Goal: Information Seeking & Learning: Check status

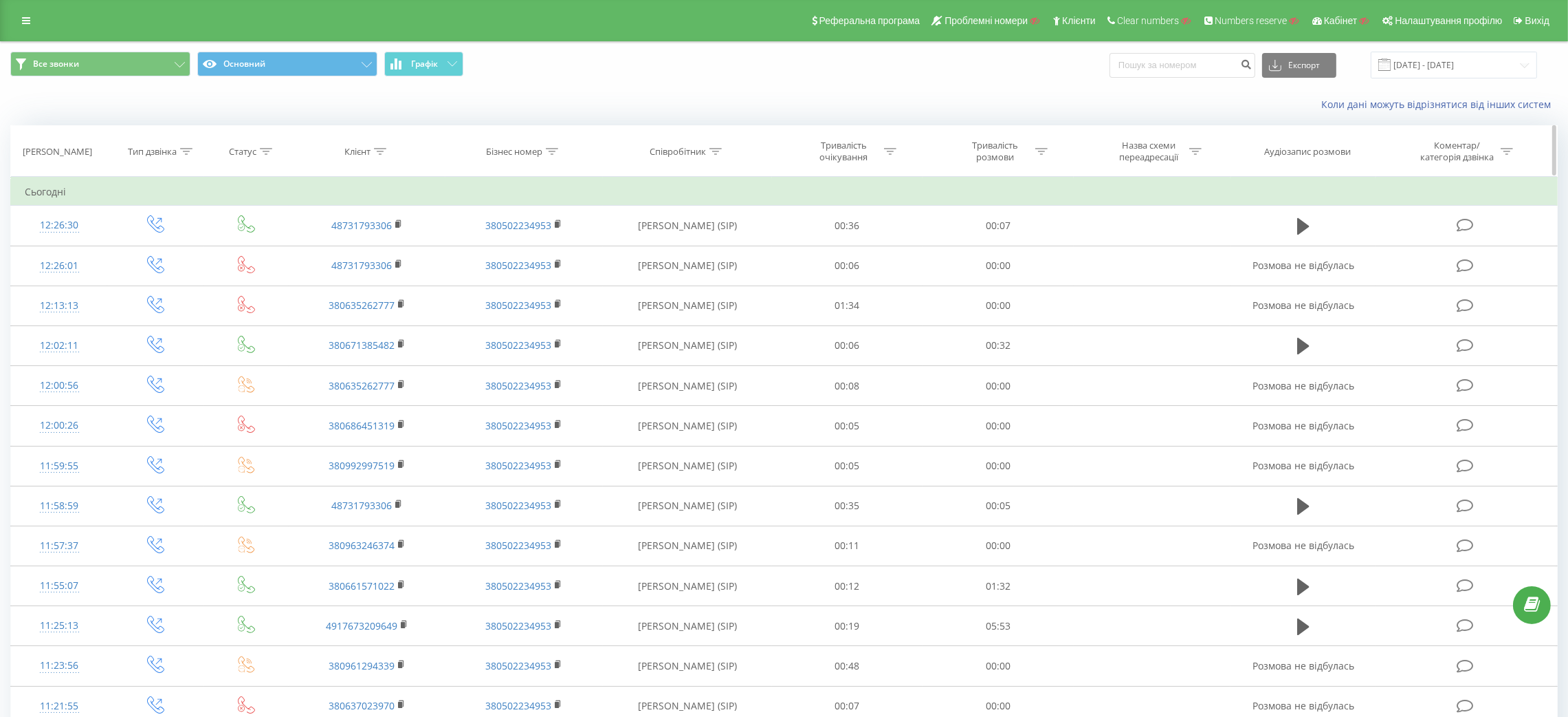
click at [373, 142] on th "Клієнт" at bounding box center [367, 151] width 158 height 51
click at [382, 154] on icon at bounding box center [380, 151] width 12 height 7
click at [369, 222] on div at bounding box center [359, 218] width 97 height 13
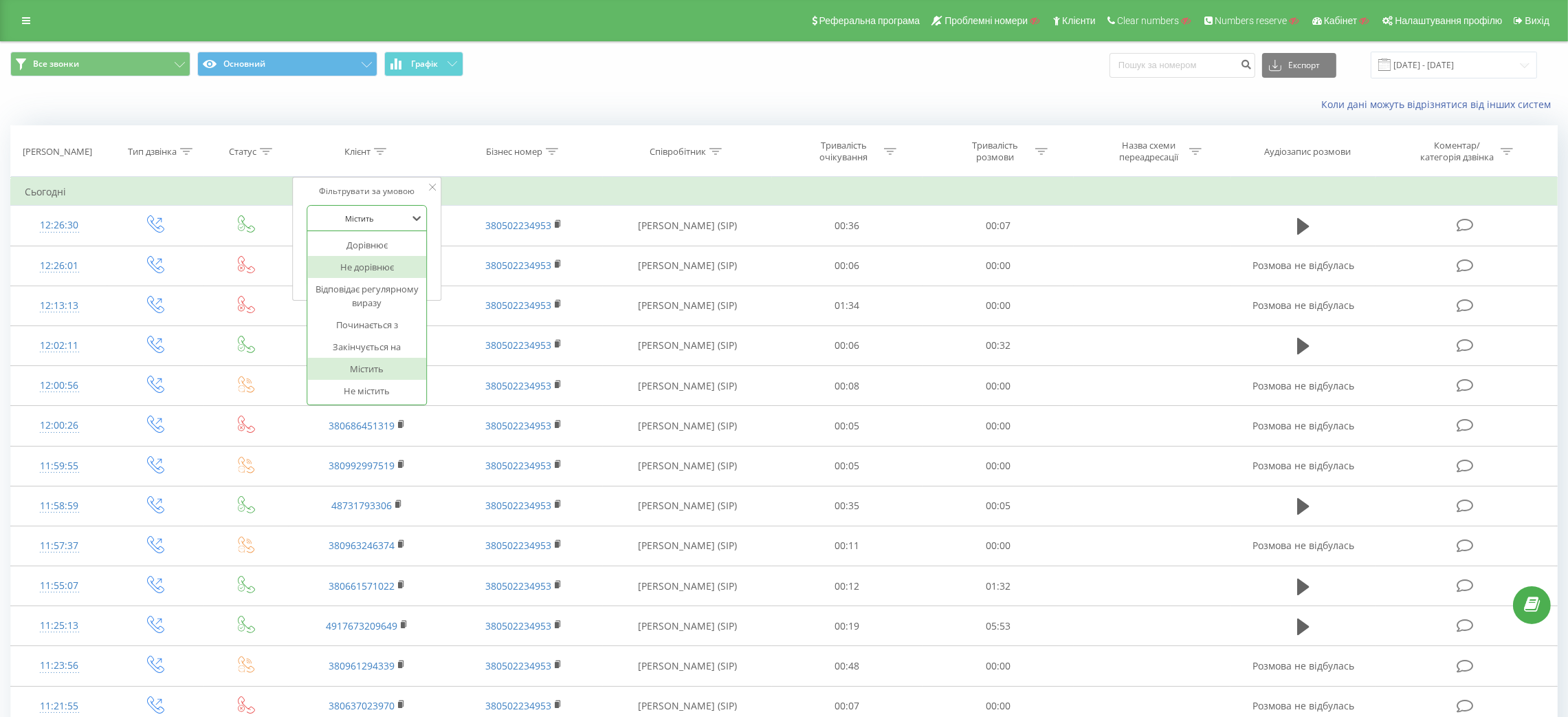
click at [384, 260] on div "Не дорівнює" at bounding box center [366, 267] width 119 height 22
click at [382, 218] on div at bounding box center [359, 218] width 97 height 13
click at [376, 392] on div "Не містить" at bounding box center [366, 391] width 119 height 22
click at [370, 247] on input "text" at bounding box center [366, 250] width 121 height 24
type input "380"
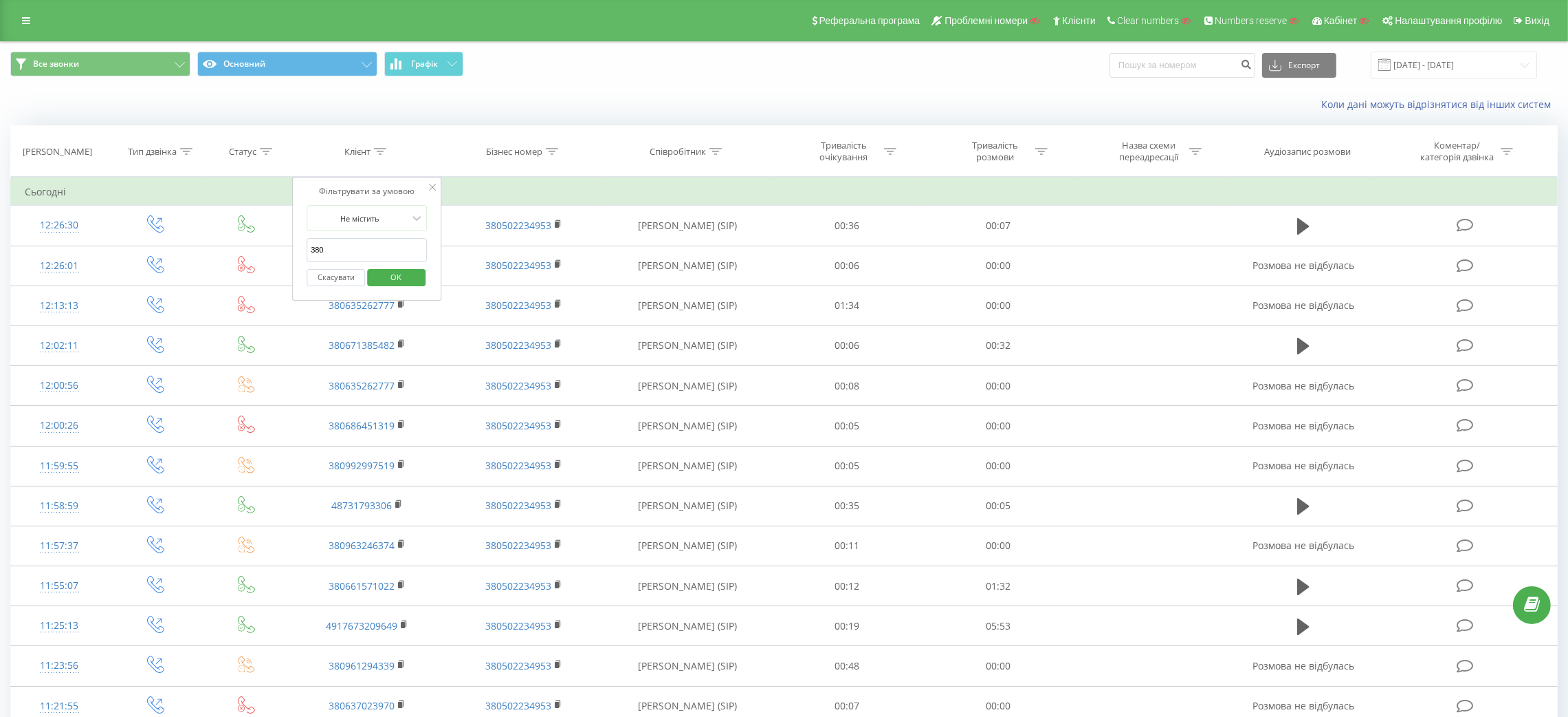
click button "OK" at bounding box center [396, 278] width 58 height 17
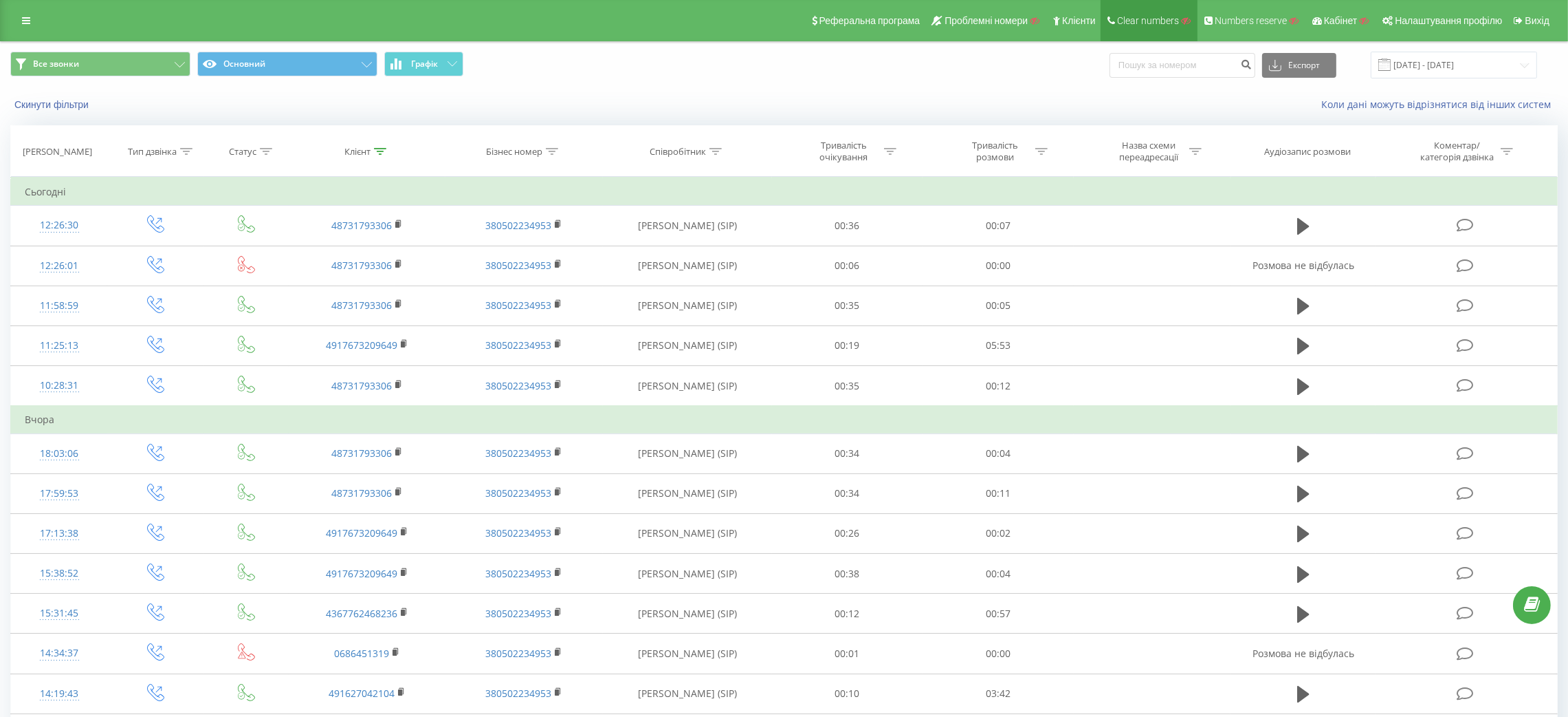
click at [1145, 32] on link "Clear numbers" at bounding box center [1149, 20] width 97 height 41
click at [19, 14] on link at bounding box center [27, 20] width 25 height 20
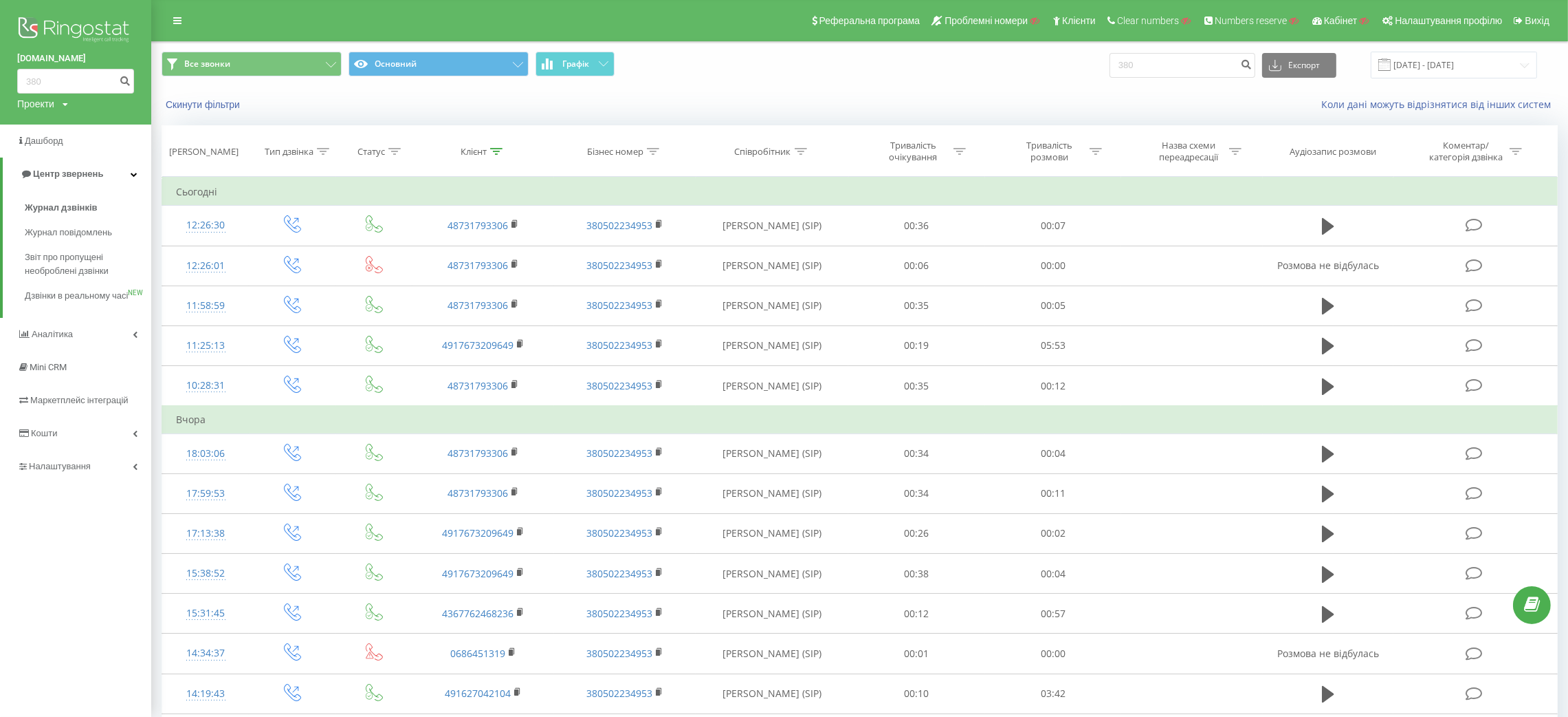
click at [44, 107] on div "Проекти" at bounding box center [36, 104] width 37 height 14
